Goal: Task Accomplishment & Management: Manage account settings

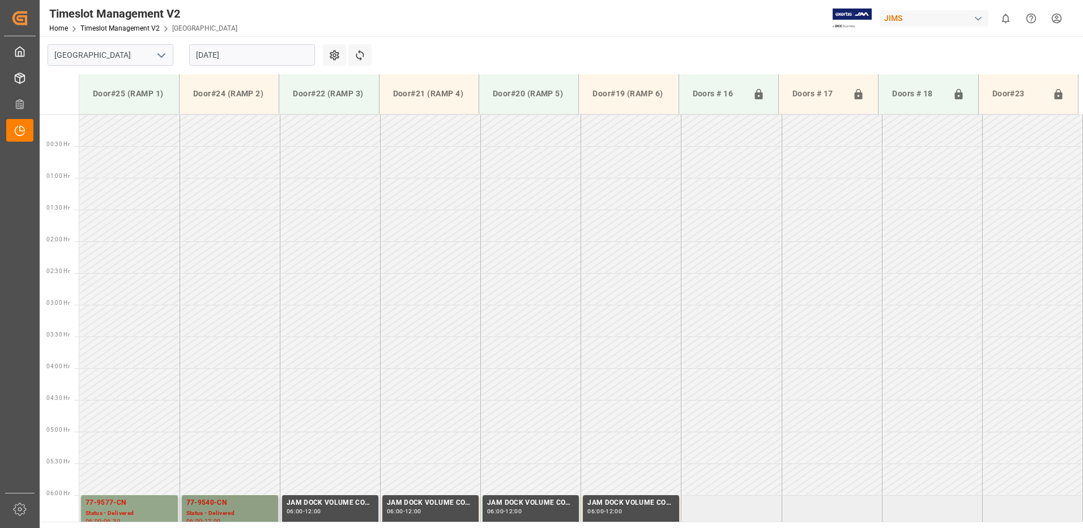
scroll to position [347, 0]
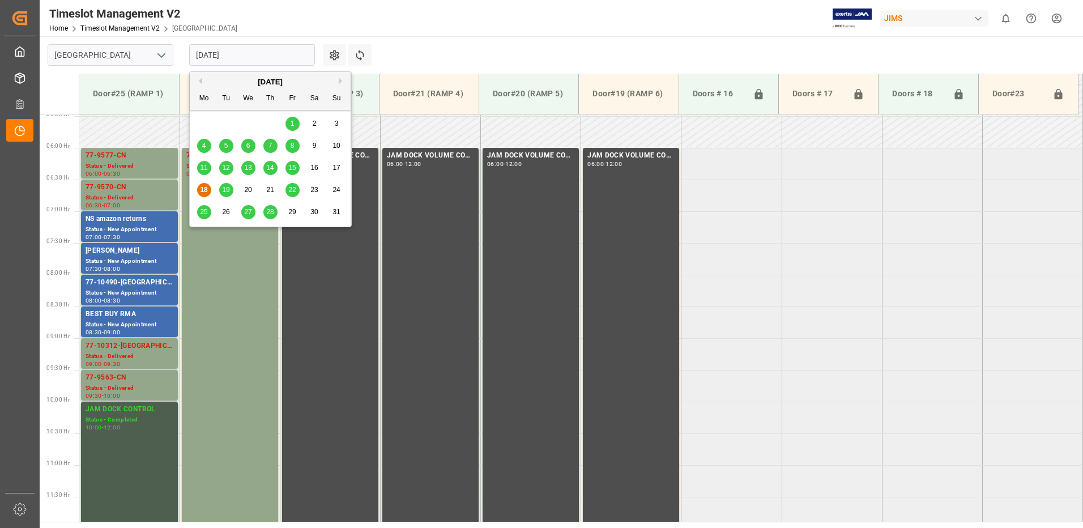
click at [273, 54] on input "[DATE]" at bounding box center [252, 55] width 126 height 22
click at [227, 168] on span "12" at bounding box center [225, 168] width 7 height 8
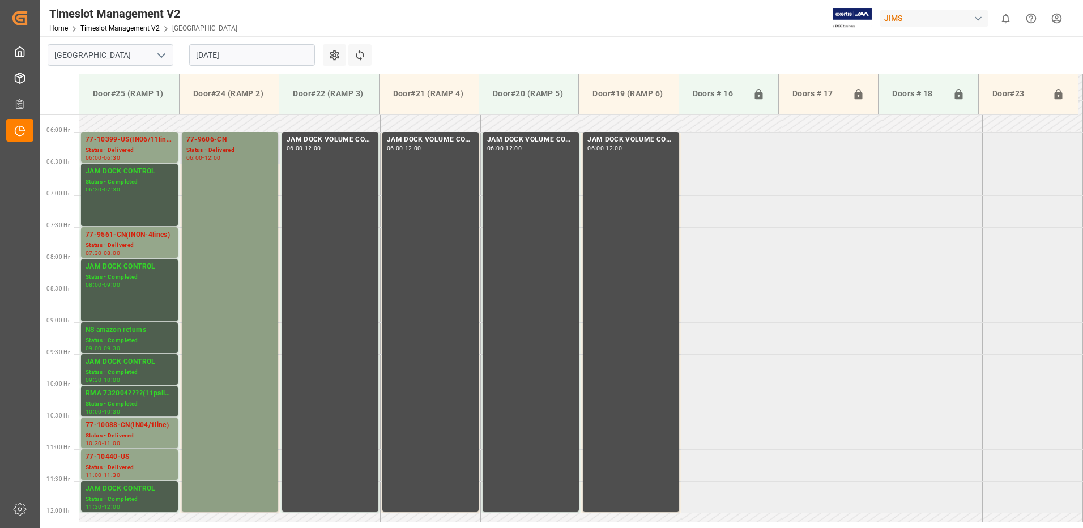
scroll to position [338, 0]
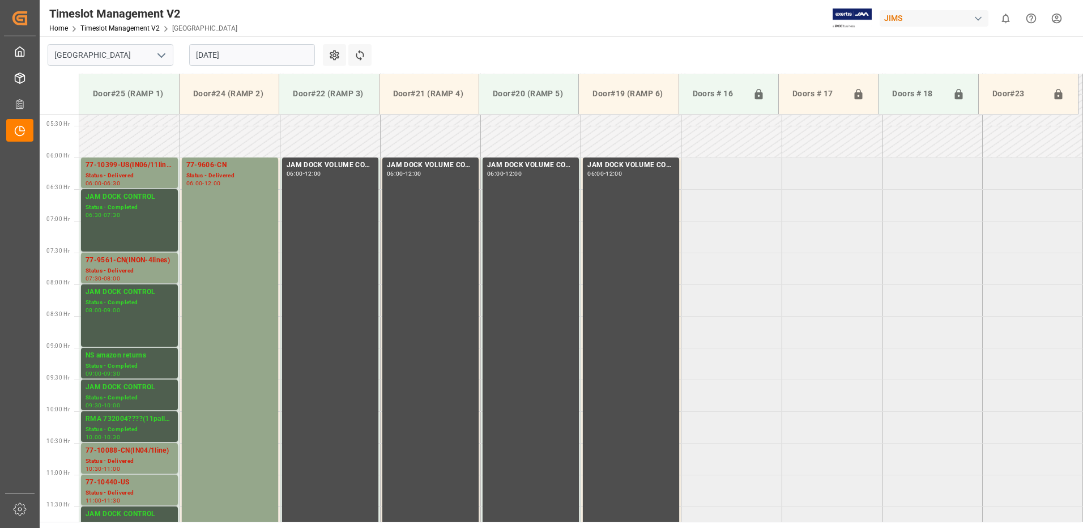
click at [253, 53] on input "[DATE]" at bounding box center [252, 55] width 126 height 22
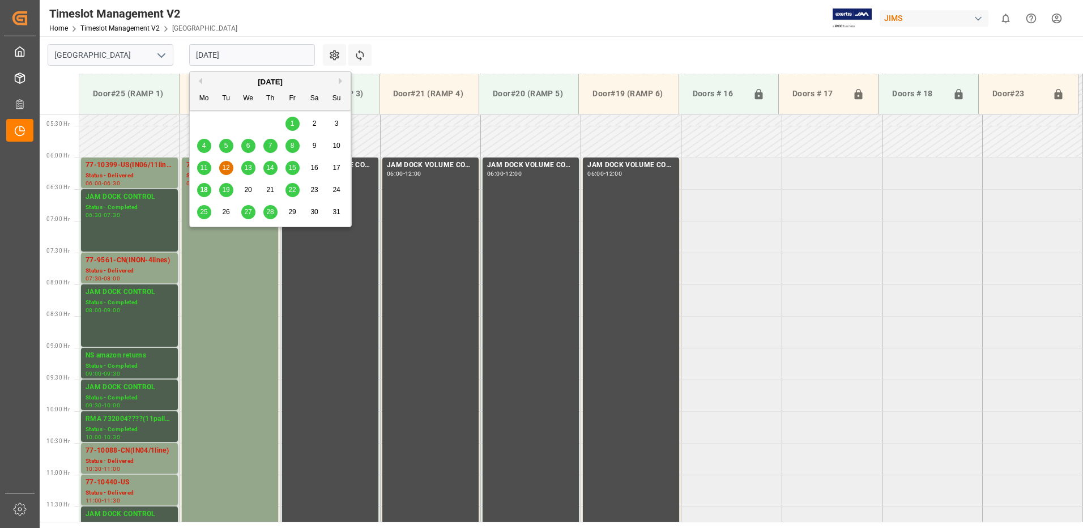
click at [206, 168] on span "11" at bounding box center [203, 168] width 7 height 8
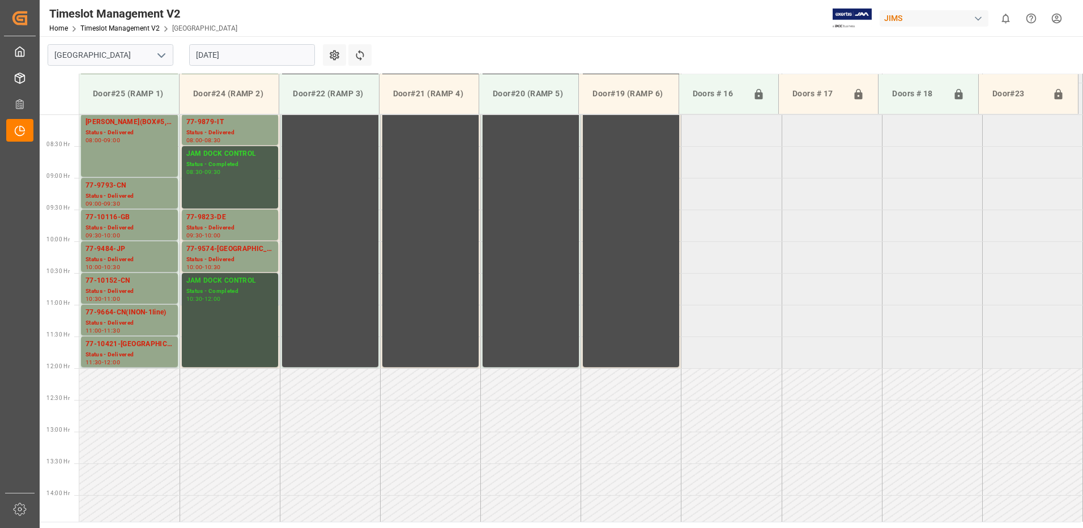
scroll to position [394, 0]
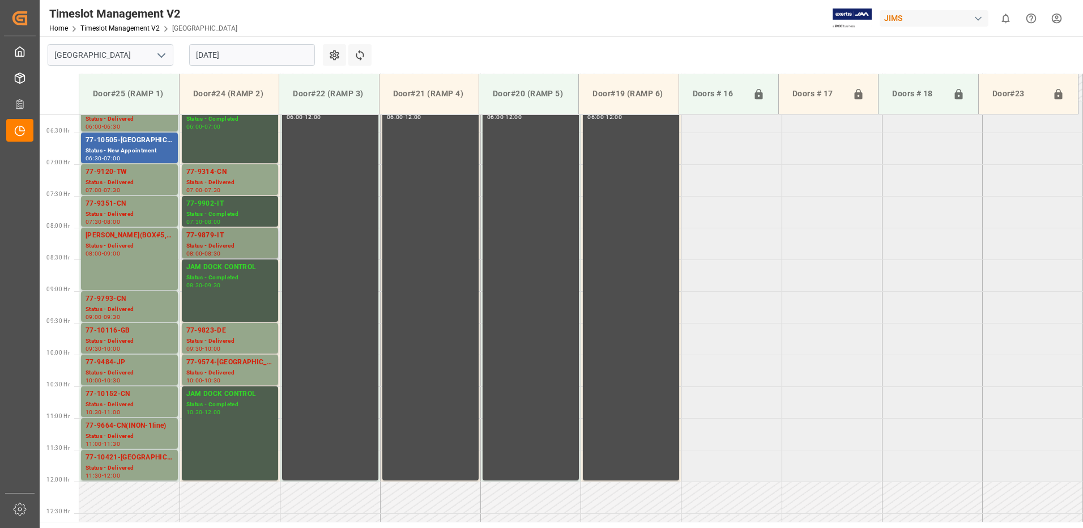
click at [223, 247] on div "Status - Delivered" at bounding box center [229, 246] width 87 height 10
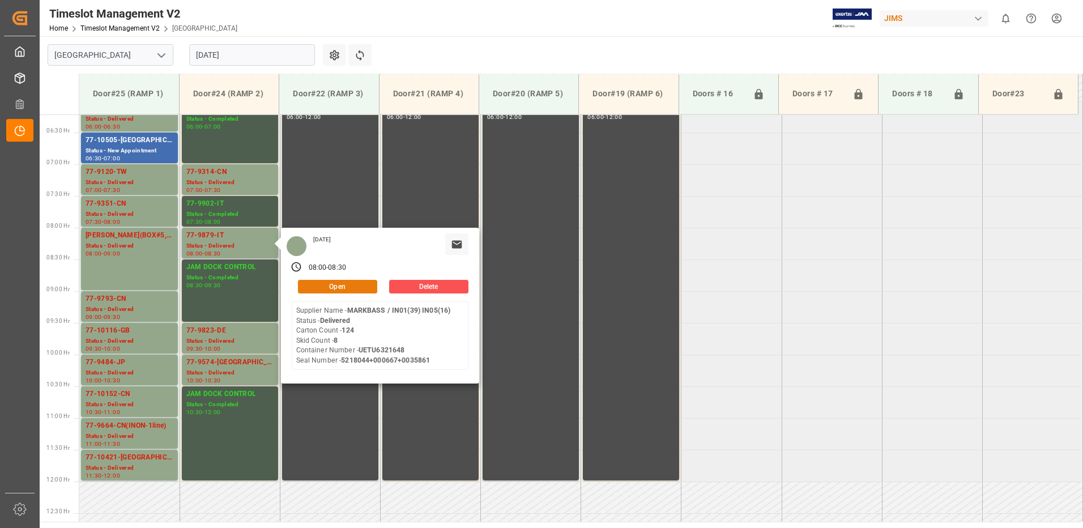
click at [355, 289] on button "Open" at bounding box center [337, 287] width 79 height 14
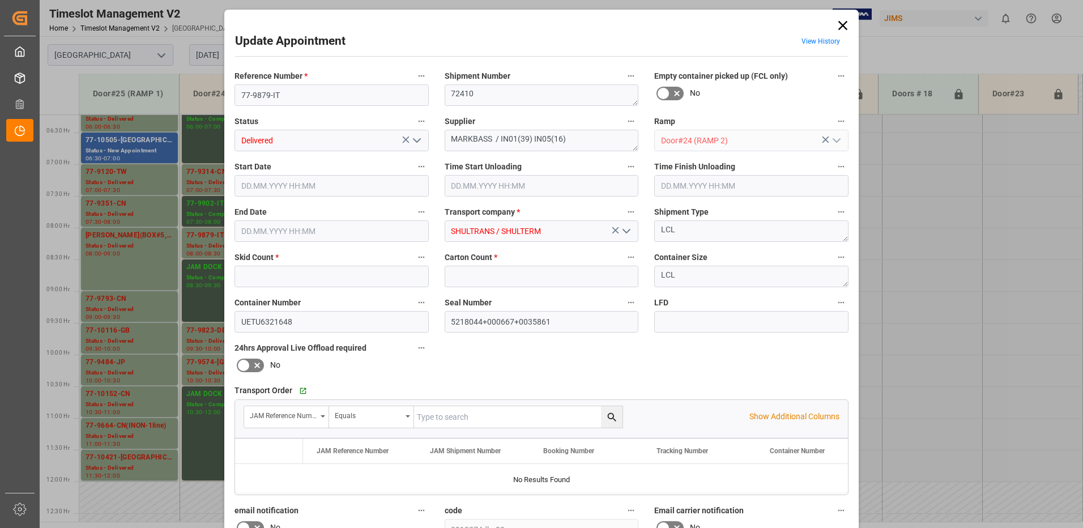
type input "8"
type input "124"
type input "[DATE] 08:00"
type input "[DATE] 08:30"
type input "[DATE] 13:08"
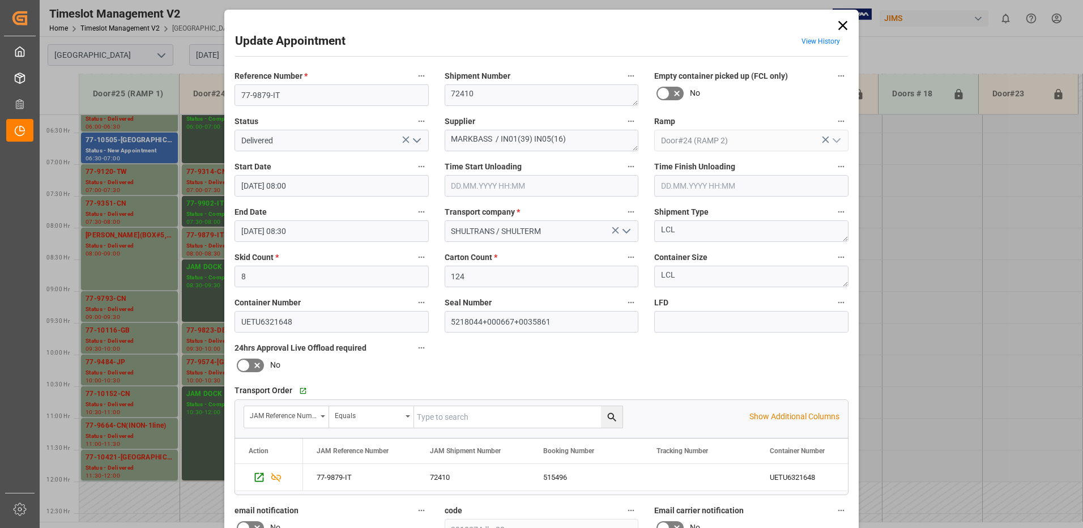
click at [415, 140] on icon "open menu" at bounding box center [417, 141] width 14 height 14
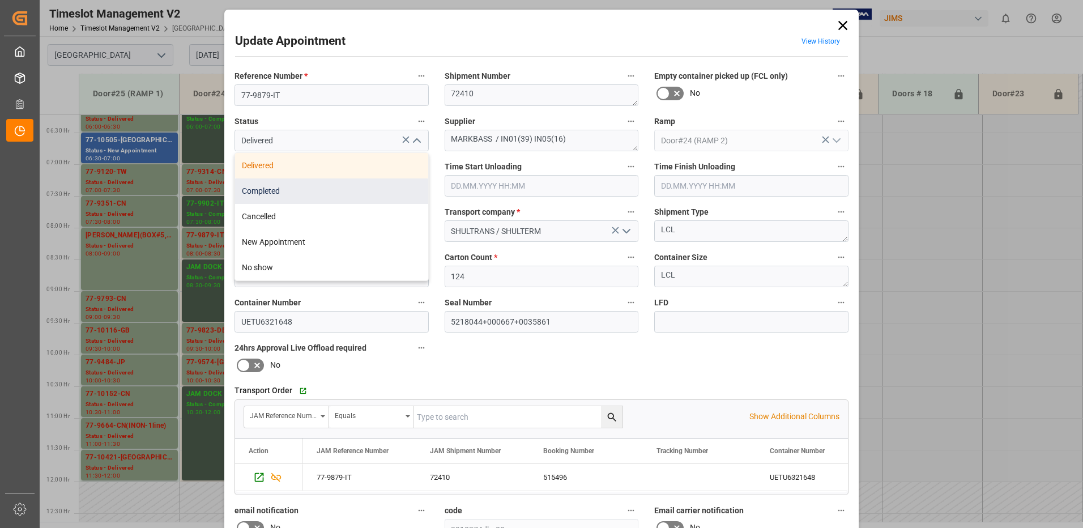
click at [304, 185] on div "Completed" at bounding box center [331, 190] width 193 height 25
type input "Completed"
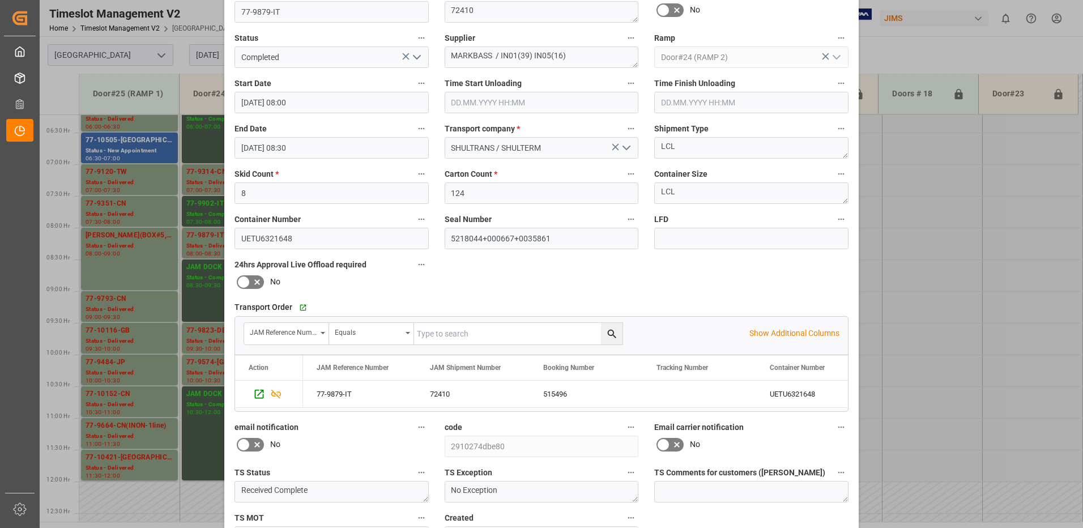
scroll to position [161, 0]
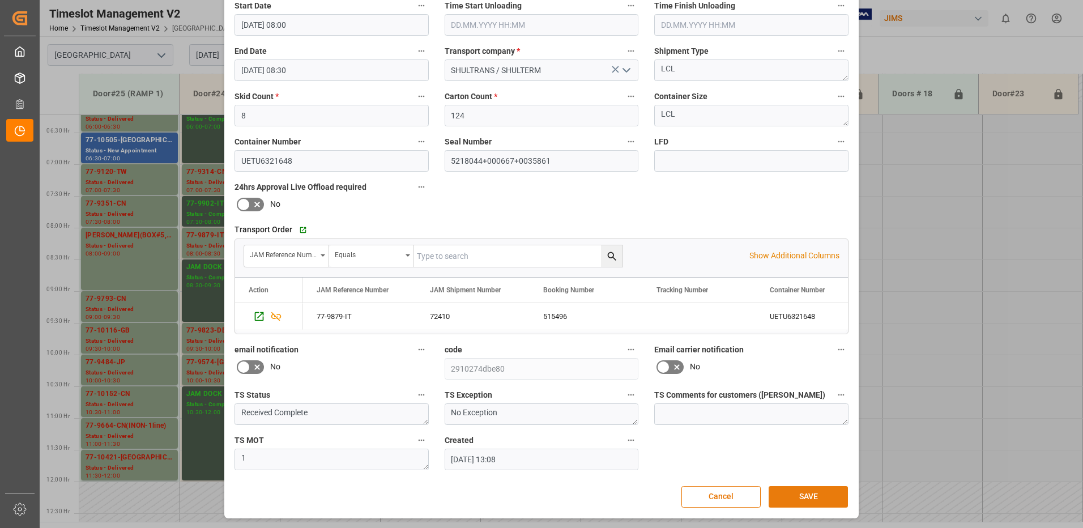
click at [800, 500] on button "SAVE" at bounding box center [808, 497] width 79 height 22
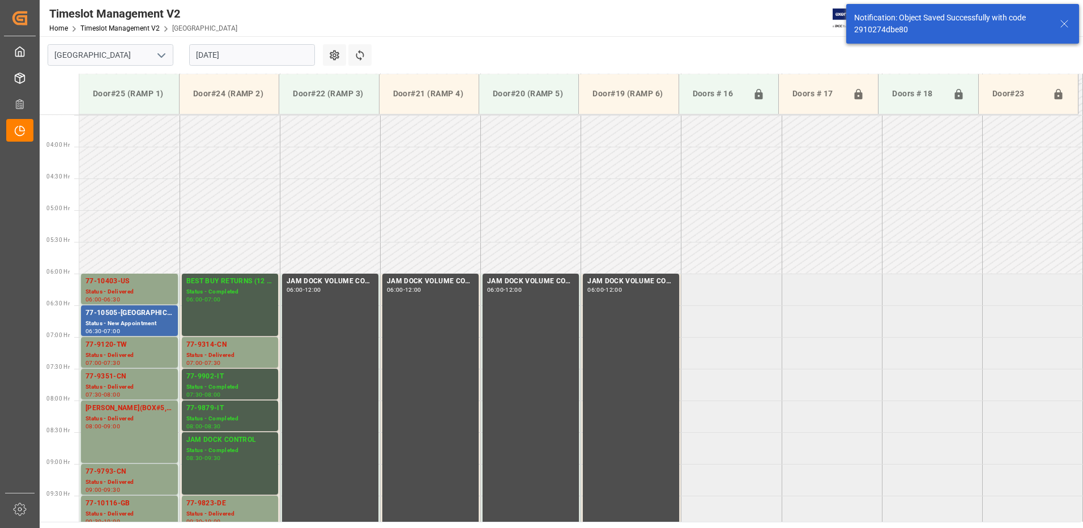
scroll to position [437, 0]
